Goal: Find specific page/section: Find specific page/section

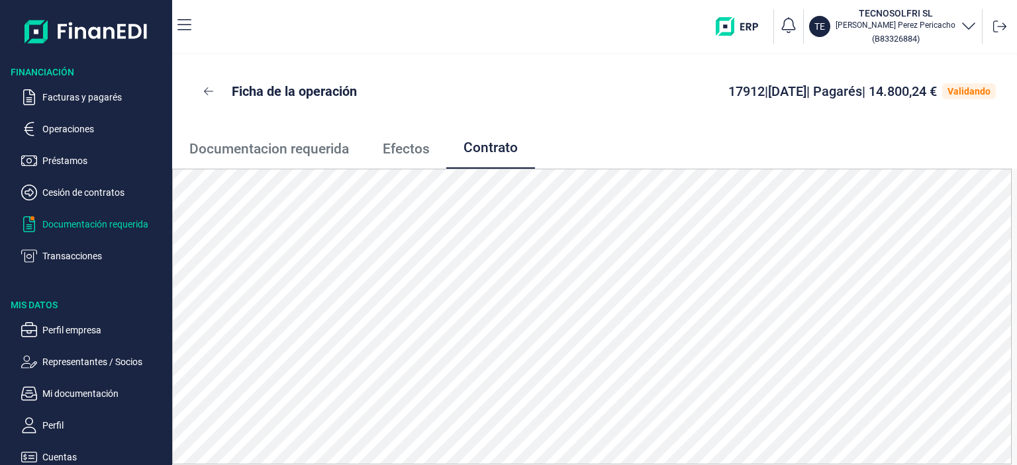
click at [70, 228] on p "Documentación requerida" at bounding box center [104, 224] width 124 height 16
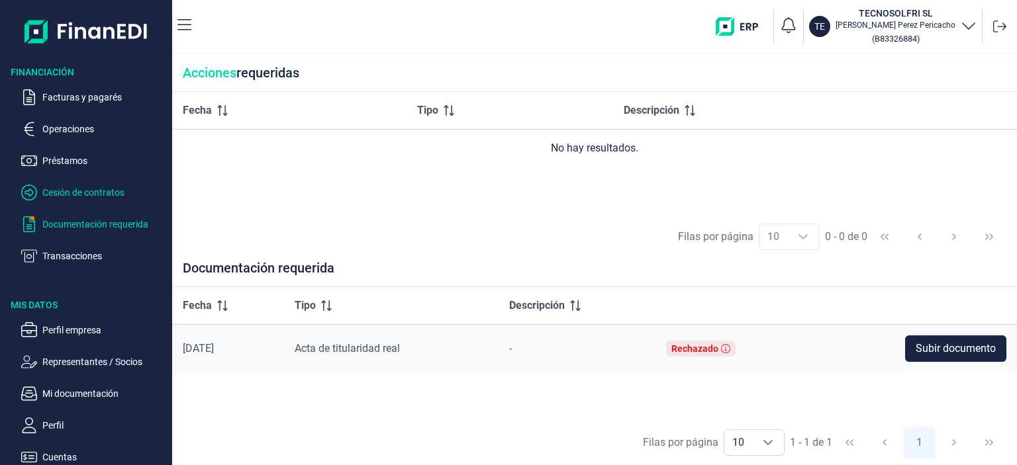
click at [64, 191] on p "Cesión de contratos" at bounding box center [104, 193] width 124 height 16
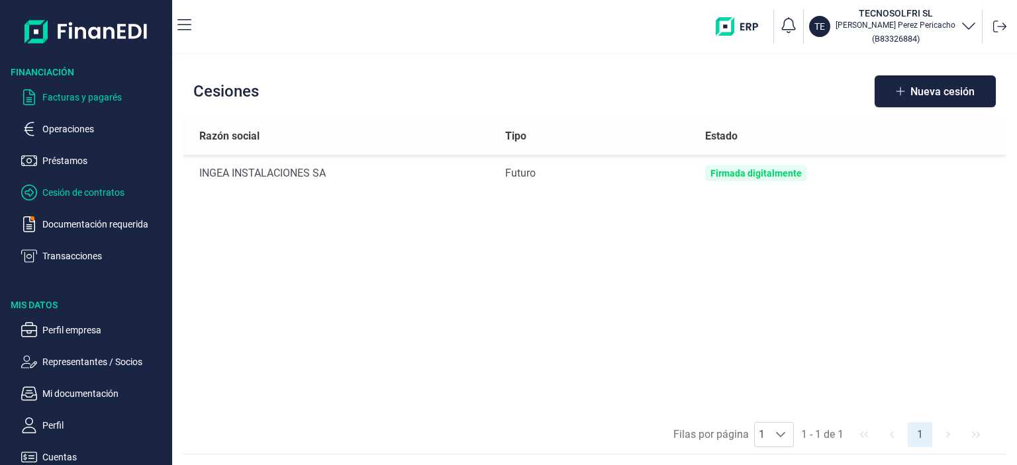
click at [122, 101] on p "Facturas y pagarés" at bounding box center [104, 97] width 124 height 16
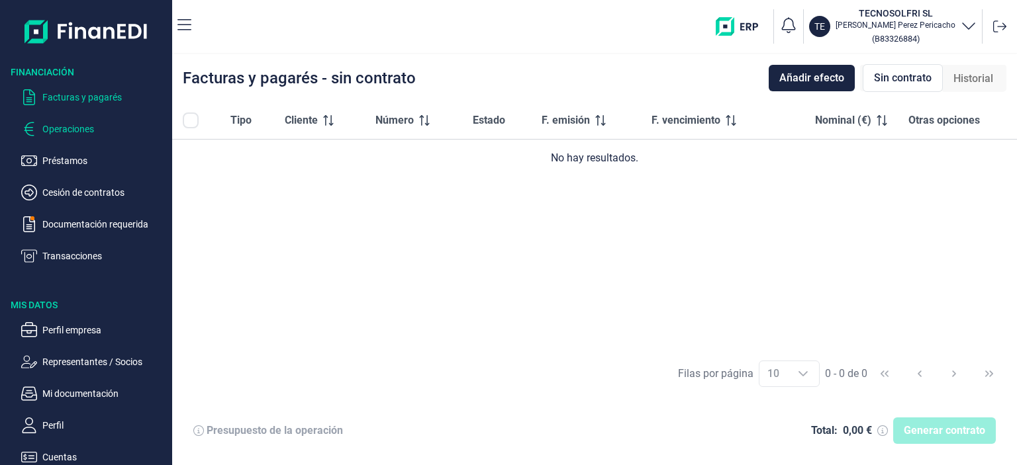
click at [79, 133] on p "Operaciones" at bounding box center [104, 129] width 124 height 16
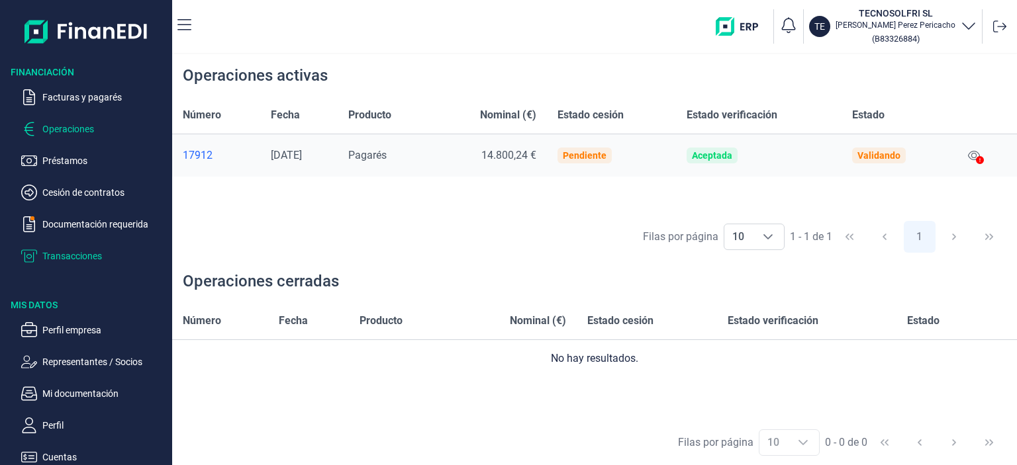
click at [74, 250] on p "Transacciones" at bounding box center [104, 256] width 124 height 16
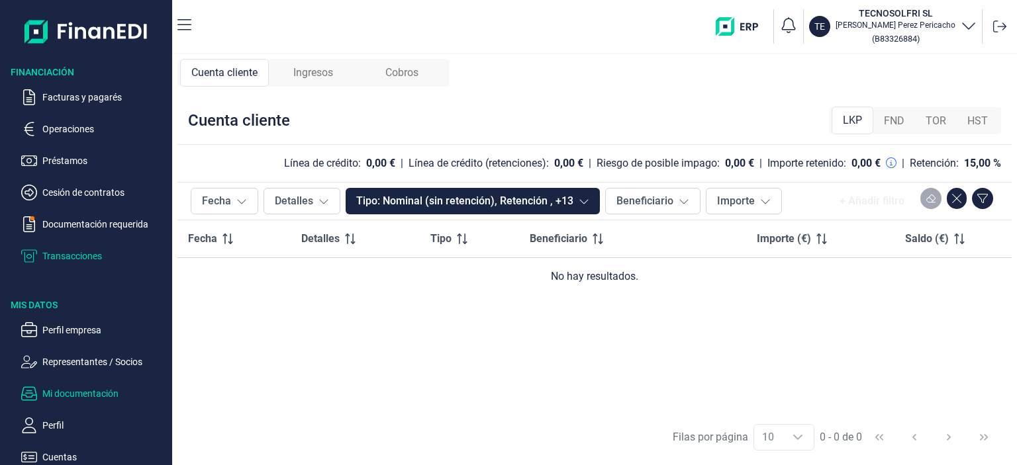
click at [72, 392] on p "Mi documentación" at bounding box center [104, 394] width 124 height 16
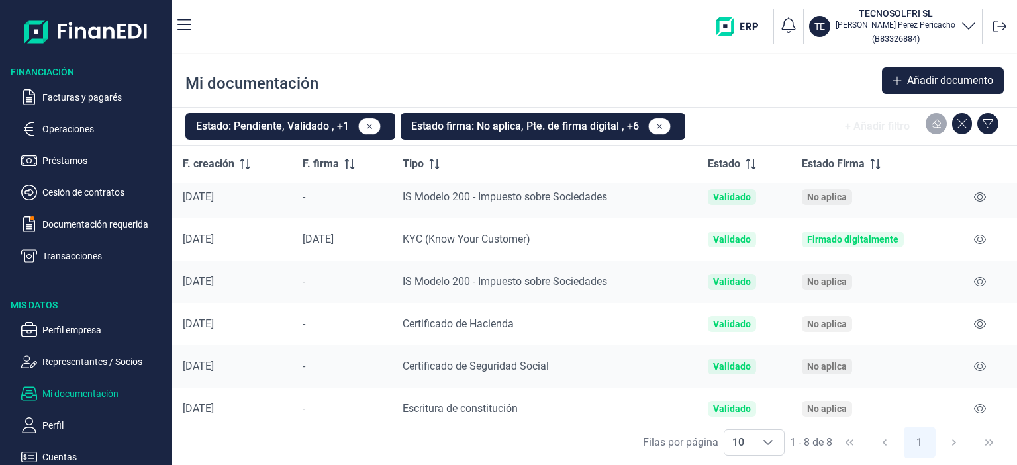
scroll to position [101, 0]
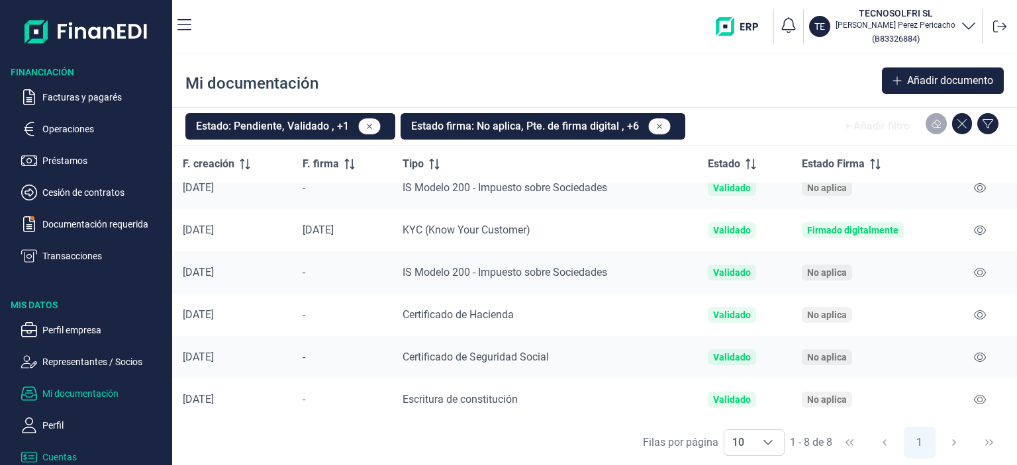
click at [45, 461] on p "Cuentas" at bounding box center [104, 458] width 124 height 16
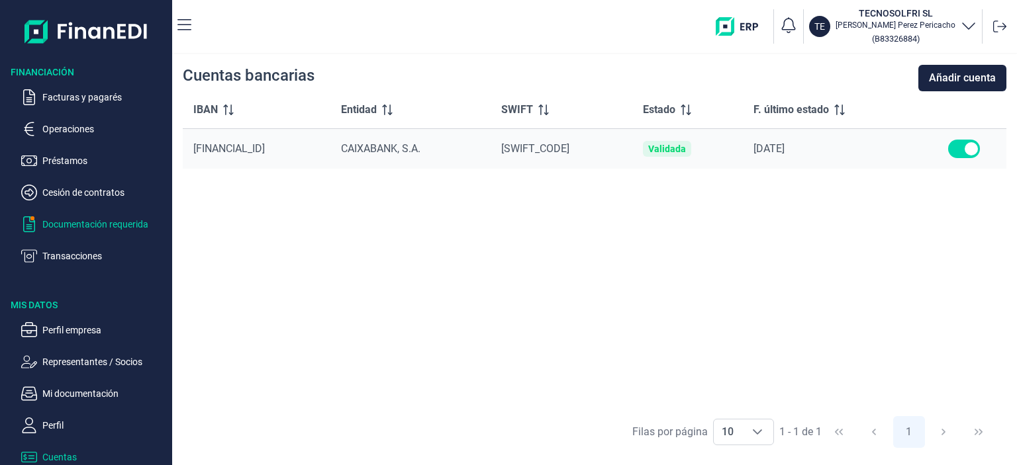
click at [100, 230] on p "Documentación requerida" at bounding box center [104, 224] width 124 height 16
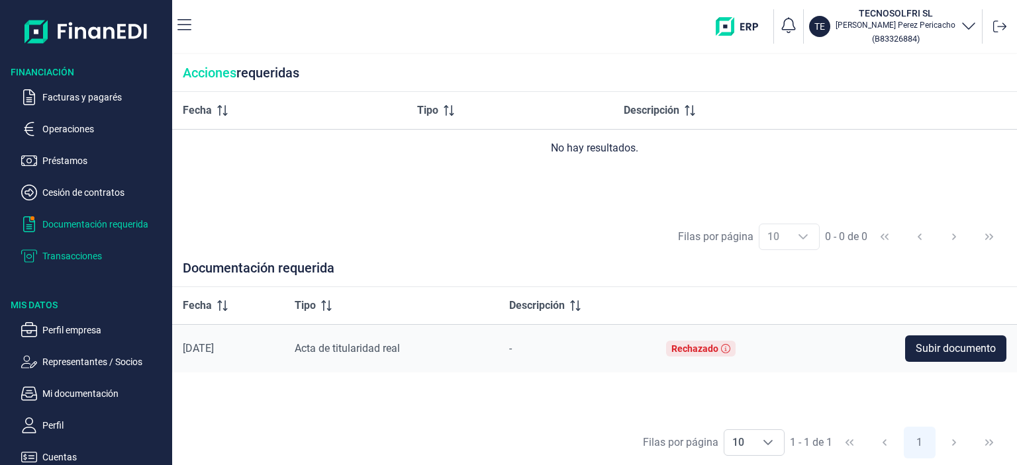
click at [74, 256] on p "Transacciones" at bounding box center [104, 256] width 124 height 16
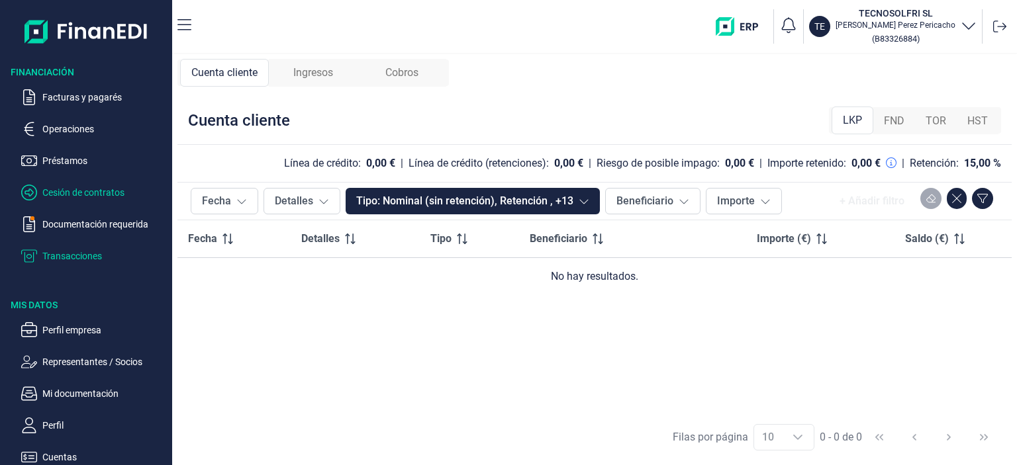
click at [72, 197] on p "Cesión de contratos" at bounding box center [104, 193] width 124 height 16
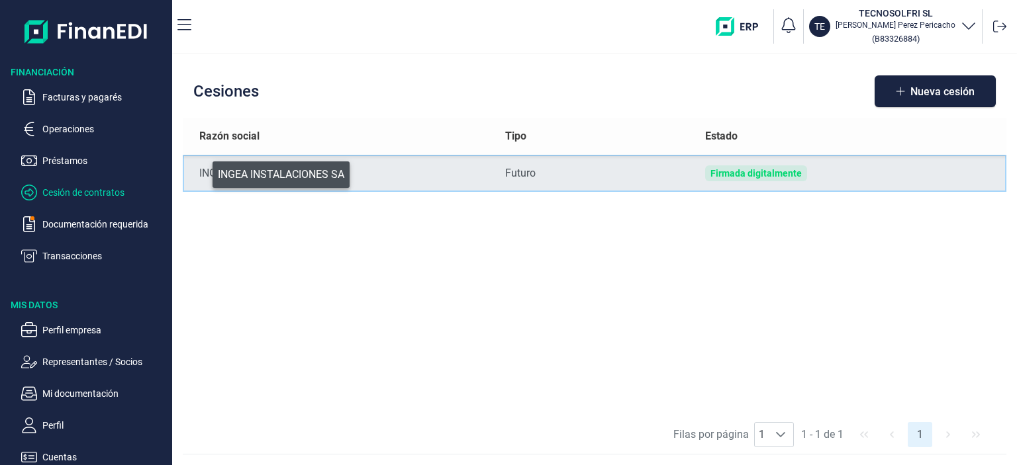
click at [203, 171] on div "INGEA INSTALACIONES SA" at bounding box center [341, 174] width 285 height 16
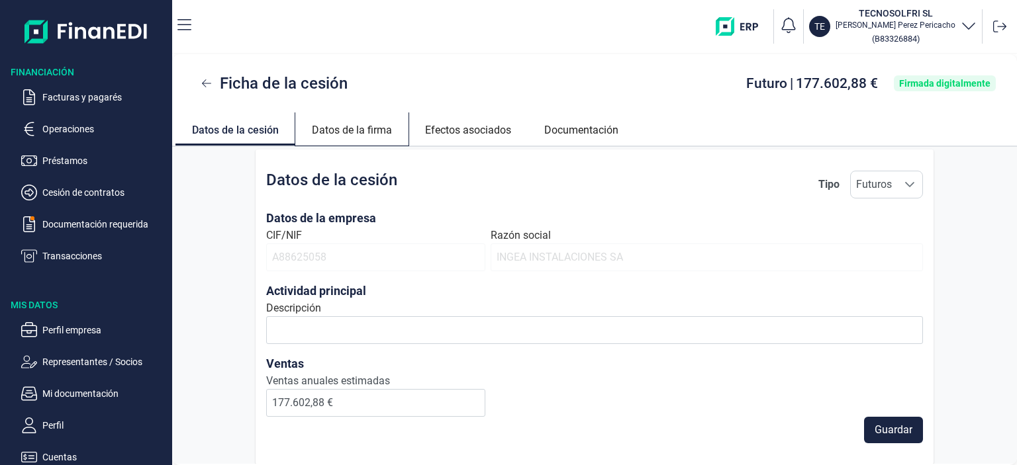
click at [363, 128] on link "Datos de la firma" at bounding box center [351, 129] width 113 height 32
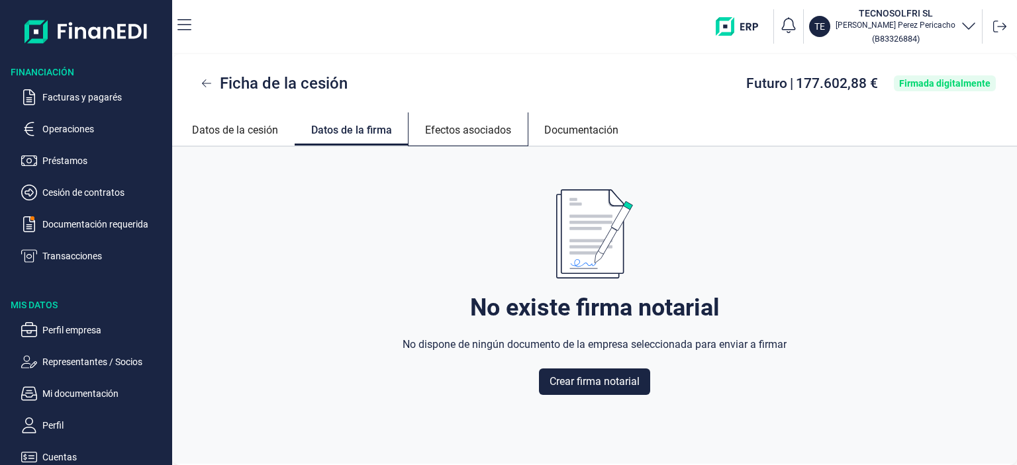
click at [440, 128] on link "Efectos asociados" at bounding box center [467, 129] width 119 height 32
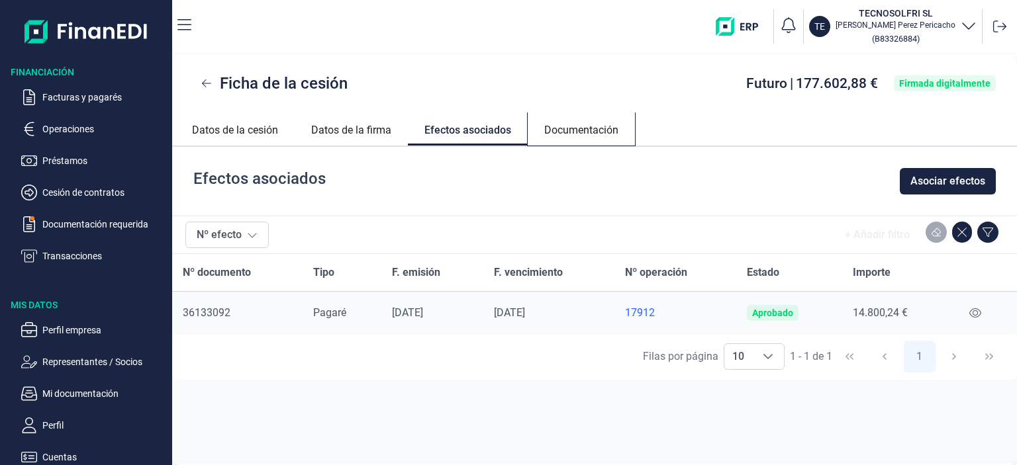
click at [552, 128] on link "Documentación" at bounding box center [581, 129] width 107 height 32
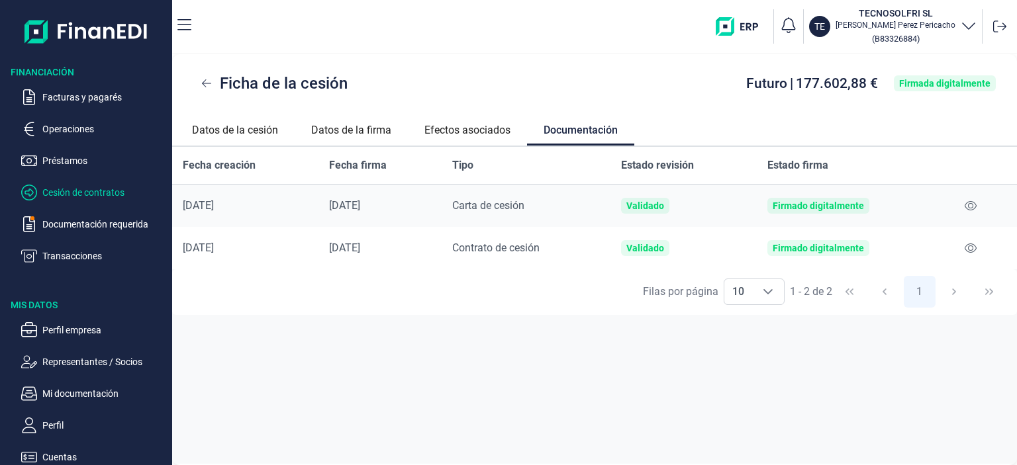
click at [58, 187] on p "Cesión de contratos" at bounding box center [104, 193] width 124 height 16
